Goal: Book appointment/travel/reservation

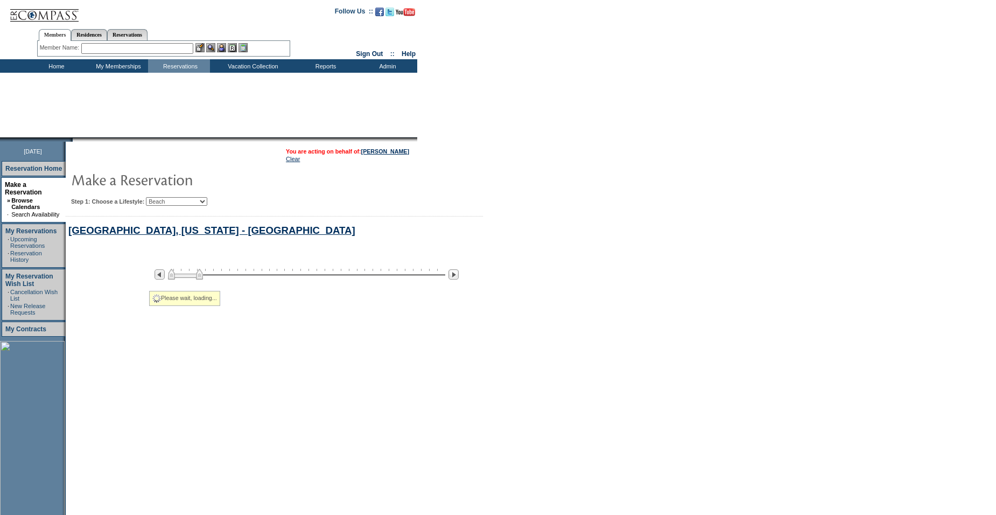
select select "Beach"
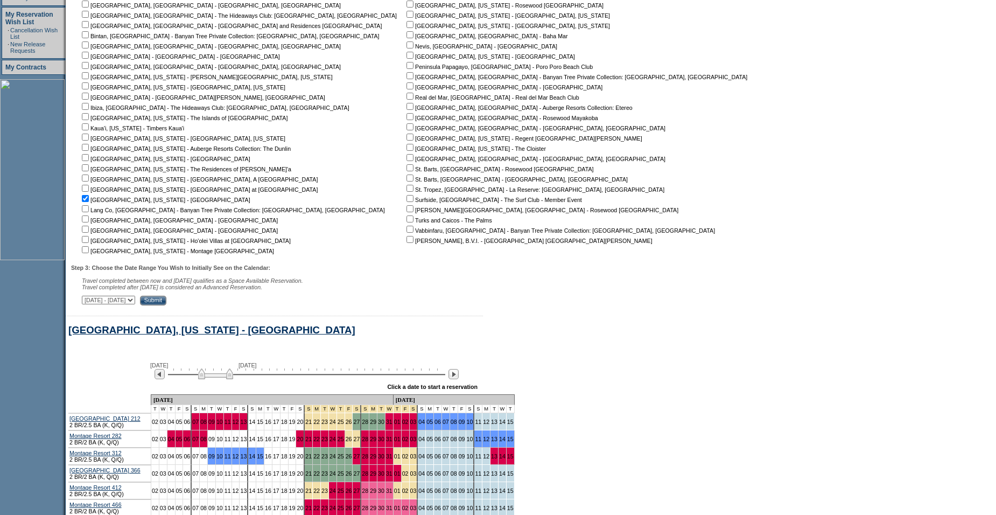
scroll to position [274, 0]
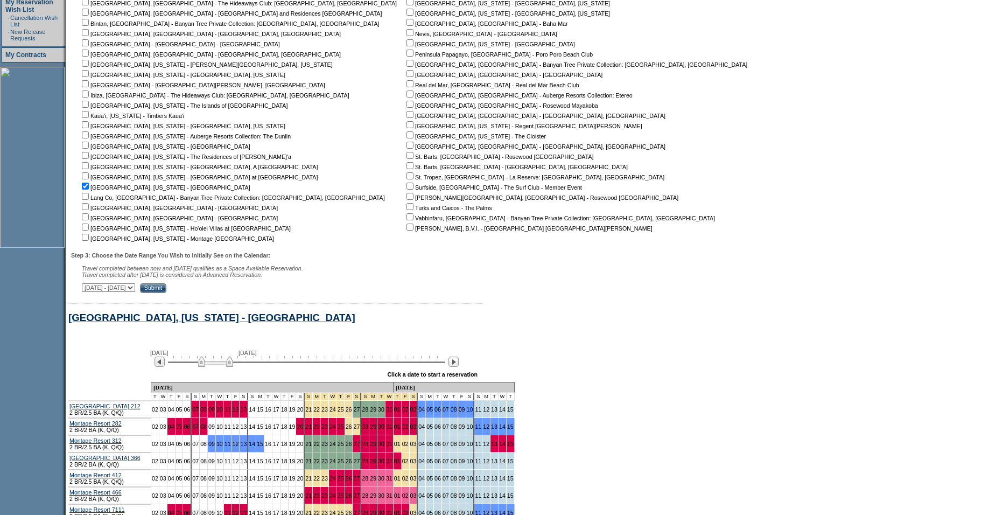
click at [135, 292] on select "[DATE] - [DATE] [DATE] - [DATE] [DATE] - [DATE] [DATE] - [DATE] [DATE] - [DATE]…" at bounding box center [108, 287] width 53 height 9
select select "[DATE]|[DATE]"
click at [88, 289] on select "[DATE] - [DATE] [DATE] - [DATE] [DATE] - [DATE] [DATE] - [DATE] [DATE] - [DATE]…" at bounding box center [108, 287] width 53 height 9
click at [166, 293] on input "Submit" at bounding box center [153, 288] width 26 height 10
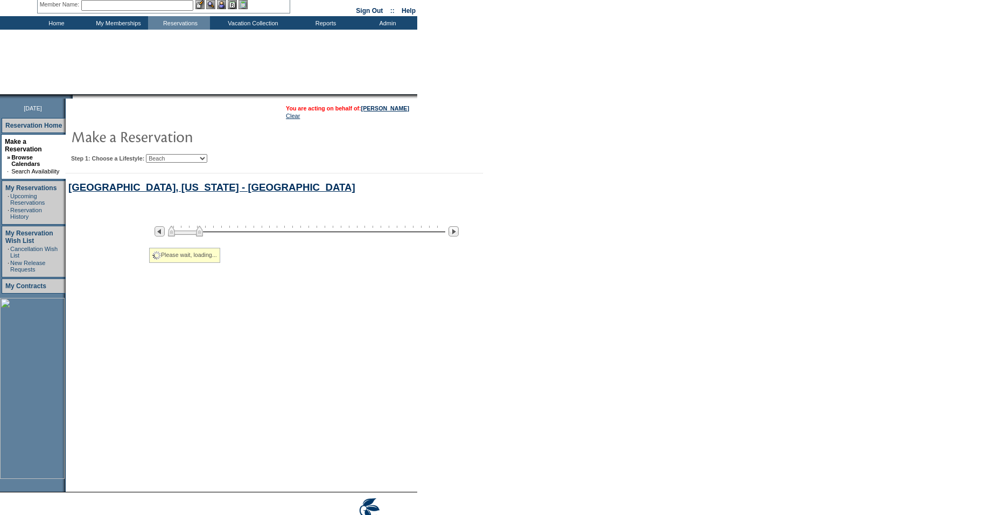
select select "Beach"
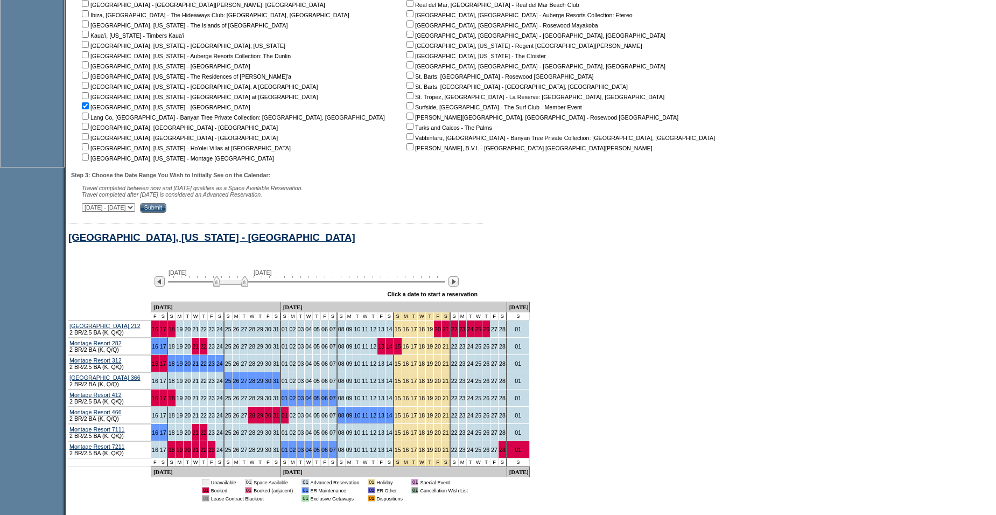
scroll to position [413, 0]
